Goal: Task Accomplishment & Management: Manage account settings

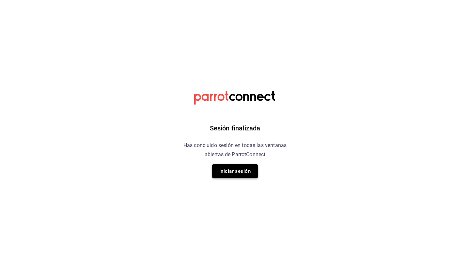
click at [235, 173] on button "Iniciar sesión" at bounding box center [235, 172] width 46 height 14
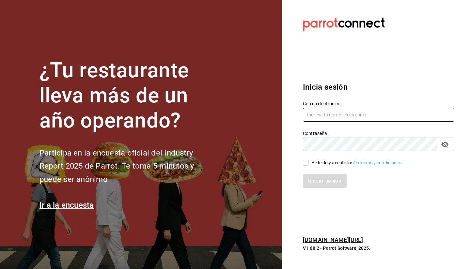
click at [341, 113] on input "text" at bounding box center [379, 115] width 152 height 14
type input "elizabethadunas@gmail.com"
click at [308, 160] on input "He leído y acepto los Términos y condiciones." at bounding box center [306, 163] width 6 height 6
checkbox input "true"
click at [312, 182] on button "Iniciar sesión" at bounding box center [325, 181] width 44 height 14
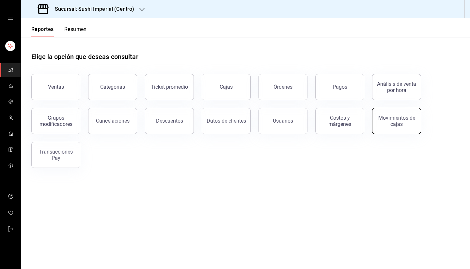
click at [402, 125] on div "Movimientos de cajas" at bounding box center [397, 121] width 40 height 12
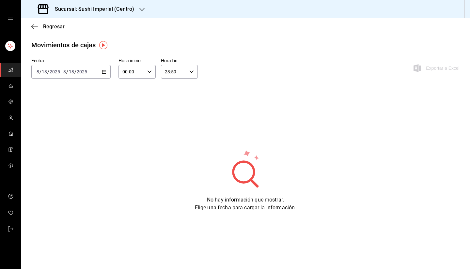
click at [95, 74] on div "[DATE] [DATE] - [DATE] [DATE]" at bounding box center [70, 72] width 79 height 14
click at [61, 168] on span "Rango de fechas" at bounding box center [62, 165] width 51 height 7
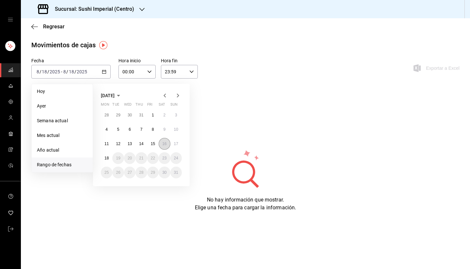
click at [166, 147] on button "16" at bounding box center [164, 144] width 11 height 12
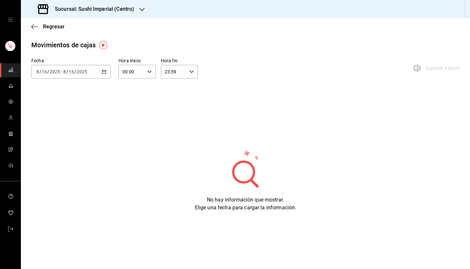
click at [93, 72] on div "[DATE] [DATE] - [DATE] [DATE]" at bounding box center [70, 72] width 79 height 14
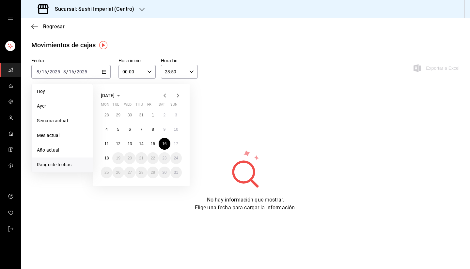
click at [119, 12] on h3 "Sucursal: Sushi Imperial (Centro)" at bounding box center [92, 9] width 85 height 8
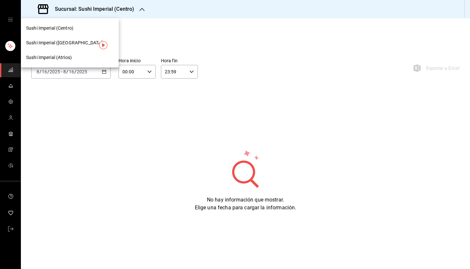
click at [77, 45] on span "Sushi Imperial ([GEOGRAPHIC_DATA])" at bounding box center [65, 43] width 78 height 7
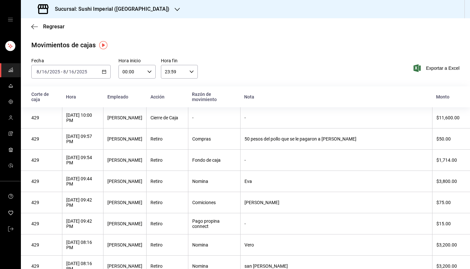
click at [84, 68] on div "[DATE] [DATE] - [DATE] [DATE]" at bounding box center [70, 72] width 79 height 14
click at [81, 69] on input "2025" at bounding box center [81, 71] width 11 height 5
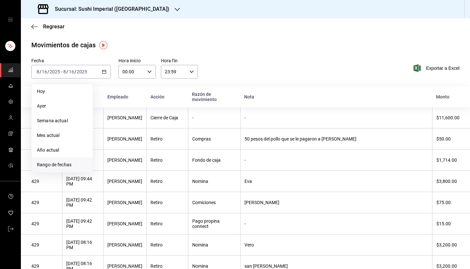
click at [60, 164] on span "Rango de fechas" at bounding box center [62, 165] width 51 height 7
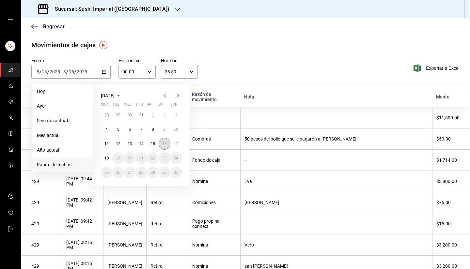
click at [166, 147] on button "16" at bounding box center [164, 144] width 11 height 12
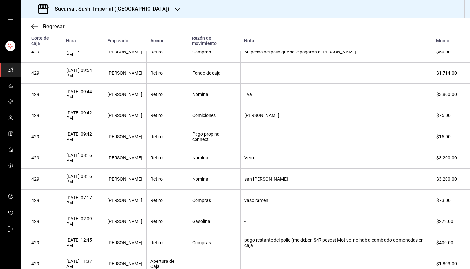
scroll to position [116, 0]
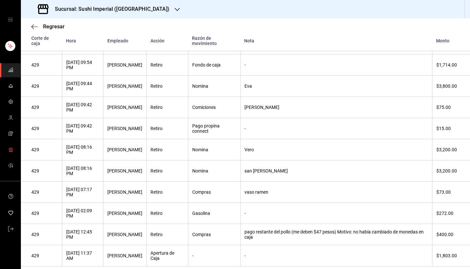
click at [12, 149] on icon "mailbox folders" at bounding box center [10, 148] width 4 height 1
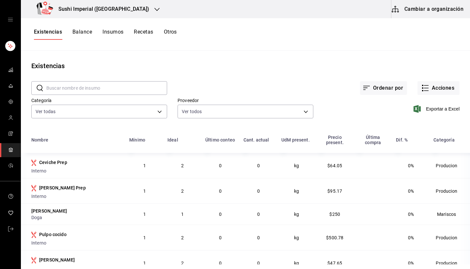
click at [422, 12] on button "Cambiar a organización" at bounding box center [428, 9] width 73 height 18
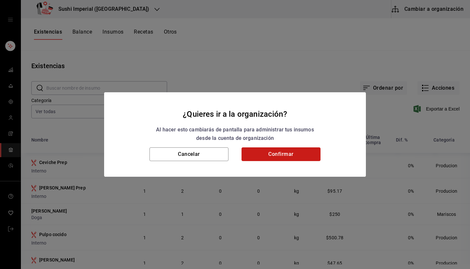
click at [283, 157] on button "Confirmar" at bounding box center [281, 155] width 79 height 14
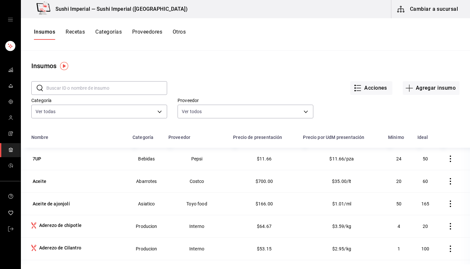
click at [73, 33] on button "Recetas" at bounding box center [75, 34] width 19 height 11
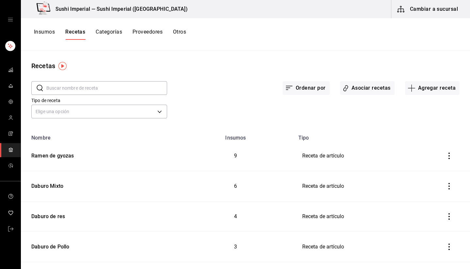
click at [109, 93] on input "text" at bounding box center [106, 88] width 121 height 13
type input "[PERSON_NAME]"
click at [93, 87] on input "[PERSON_NAME]" at bounding box center [106, 88] width 121 height 13
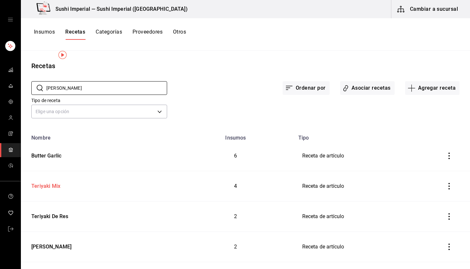
scroll to position [18, 0]
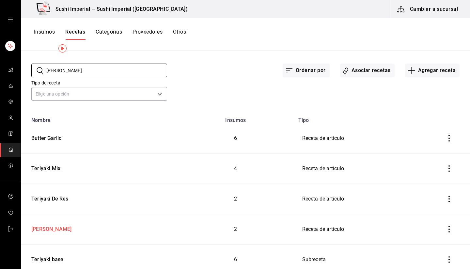
click at [61, 227] on div "[PERSON_NAME]" at bounding box center [50, 228] width 43 height 10
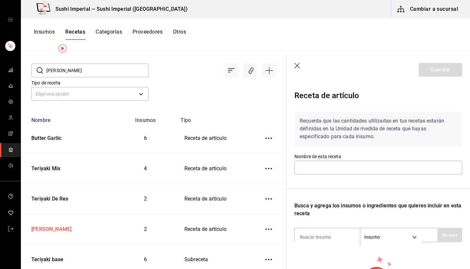
type input "[PERSON_NAME]"
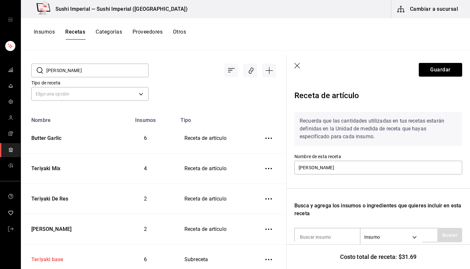
click at [49, 256] on div "Teriyaki base" at bounding box center [46, 259] width 35 height 10
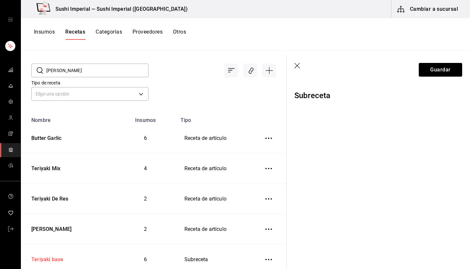
click at [49, 256] on div "Teriyaki base" at bounding box center [46, 259] width 35 height 10
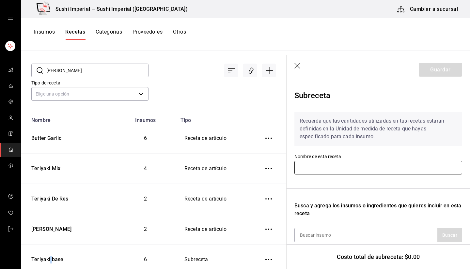
type input "Teriyaki base"
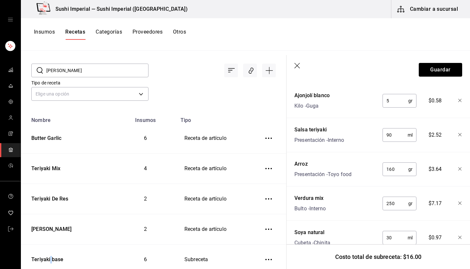
scroll to position [217, 0]
click at [299, 67] on icon "button" at bounding box center [298, 66] width 6 height 6
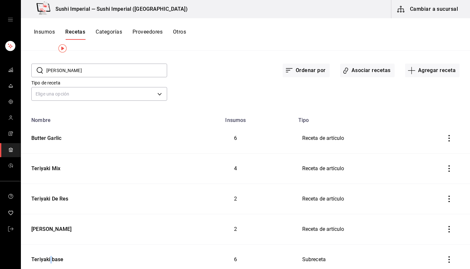
click at [61, 72] on input "[PERSON_NAME]" at bounding box center [106, 70] width 121 height 13
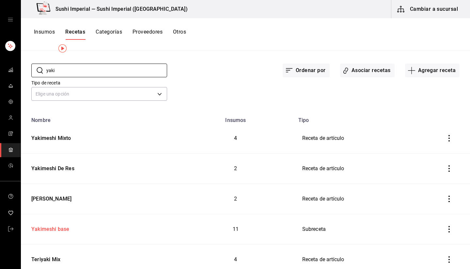
type input "yaki"
click at [54, 228] on div "Yakimeshi base" at bounding box center [49, 228] width 40 height 10
type input "Yakimeshi base"
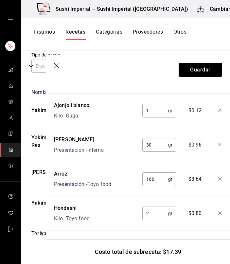
scroll to position [316, 0]
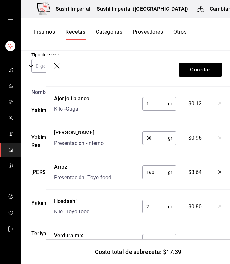
click at [57, 67] on icon "button" at bounding box center [57, 66] width 7 height 7
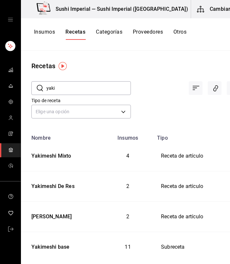
click at [52, 87] on input "yaki" at bounding box center [88, 88] width 84 height 13
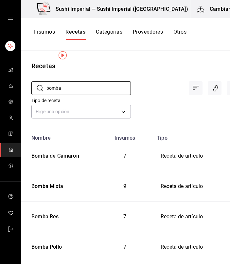
scroll to position [11, 0]
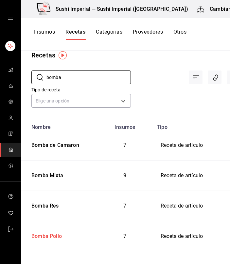
type input "bomba"
click at [52, 237] on div "Bomba Pollo" at bounding box center [45, 235] width 33 height 10
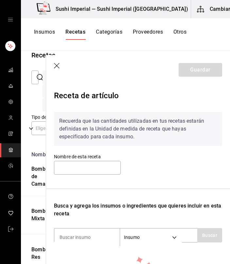
type input "Bomba Pollo"
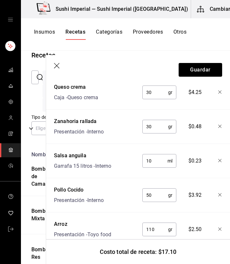
scroll to position [276, 0]
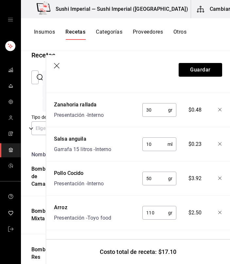
click at [53, 64] on header "Guardar" at bounding box center [138, 69] width 184 height 29
click at [56, 68] on icon "button" at bounding box center [57, 66] width 7 height 7
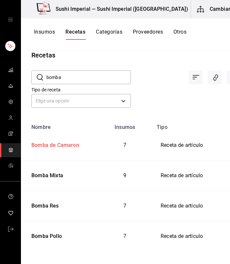
click at [56, 148] on div "Bomba de Camaron" at bounding box center [54, 144] width 50 height 10
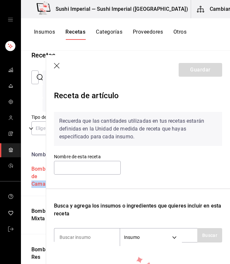
type input "Bomba de Camaron"
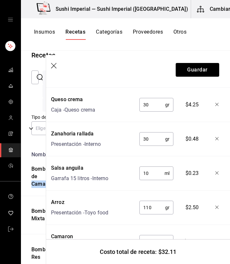
scroll to position [276, 3]
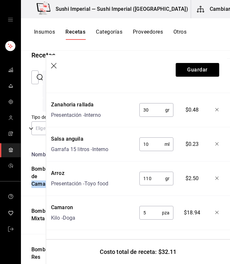
click at [56, 68] on icon "button" at bounding box center [54, 66] width 7 height 7
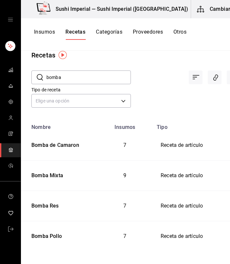
click at [61, 76] on input "bomba" at bounding box center [88, 77] width 84 height 13
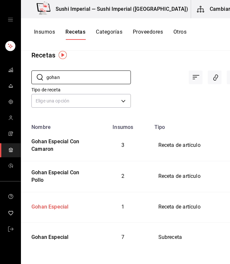
scroll to position [12, 0]
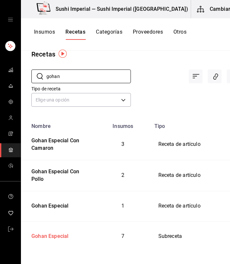
type input "gohan"
click at [49, 234] on div "Gohan Especial" at bounding box center [49, 235] width 40 height 10
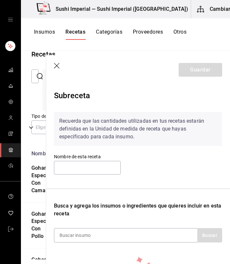
type input "Gohan Especial"
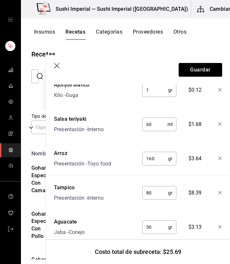
scroll to position [276, 0]
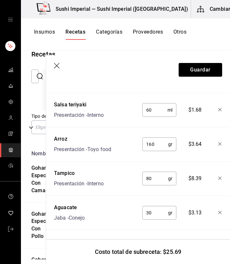
click at [56, 66] on icon "button" at bounding box center [57, 66] width 7 height 7
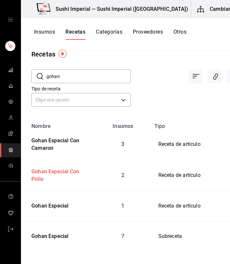
click at [42, 173] on div "Gohan Especial Con Pollo" at bounding box center [58, 175] width 59 height 18
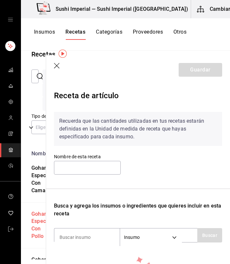
type input "Gohan Especial Con Pollo"
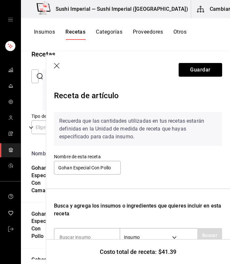
scroll to position [104, 0]
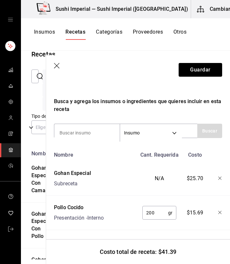
click at [56, 69] on icon "button" at bounding box center [57, 66] width 7 height 7
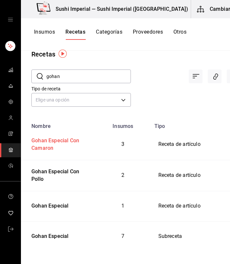
click at [52, 146] on div "Gohan Especial Con Camaron" at bounding box center [58, 144] width 59 height 18
click at [52, 146] on div "Recetas ​ gohan ​ Tipo de receta Elige una opción default Nombre Insumos Tipo G…" at bounding box center [136, 155] width 230 height 209
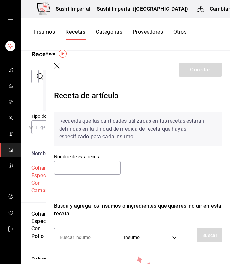
type input "Gohan Especial Con Camaron"
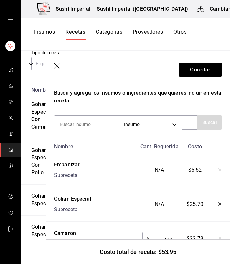
scroll to position [139, 0]
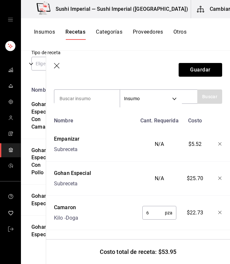
click at [56, 64] on icon "button" at bounding box center [57, 66] width 7 height 7
